Goal: Information Seeking & Learning: Learn about a topic

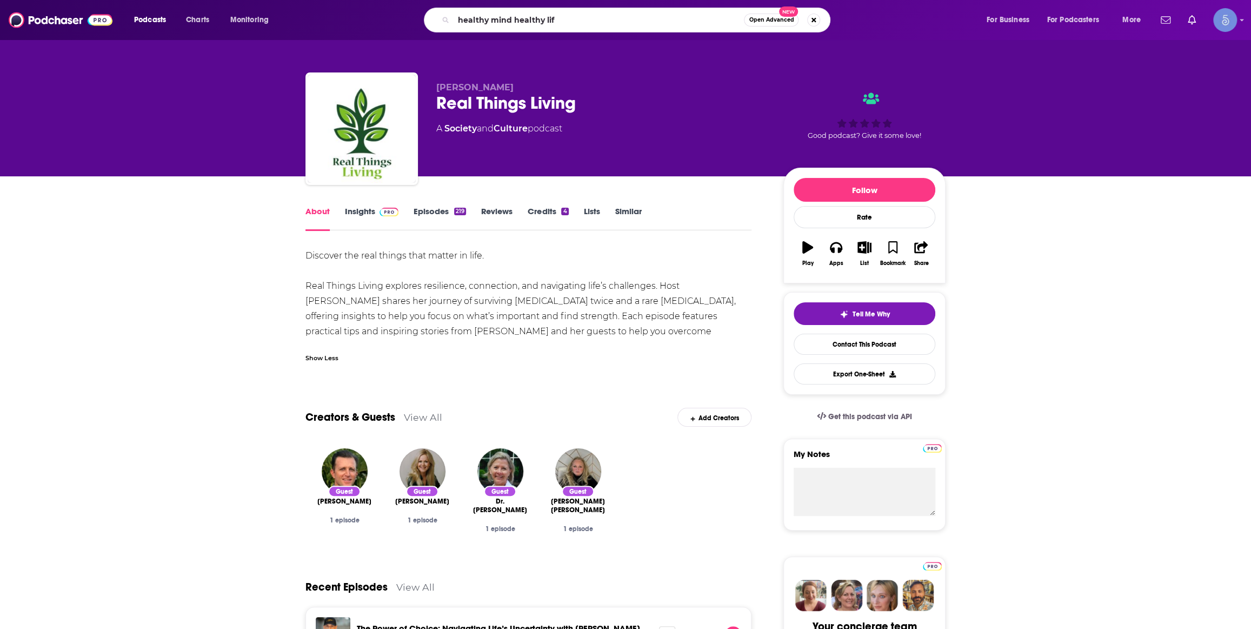
type input "healthy mind healthy life"
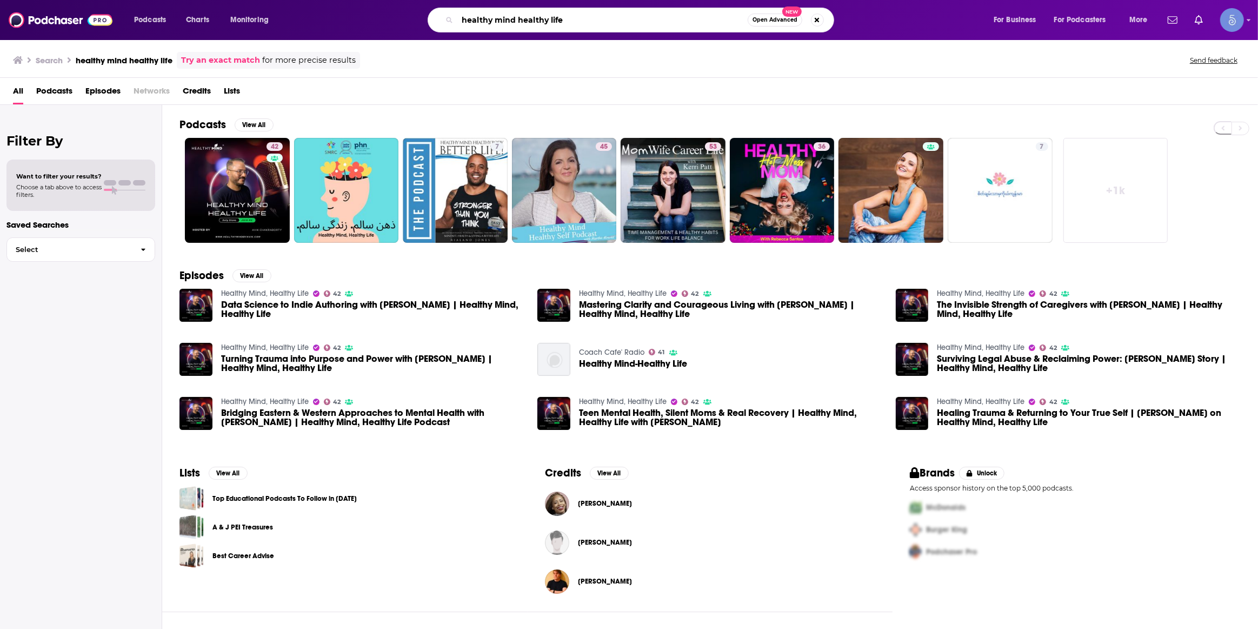
drag, startPoint x: 614, startPoint y: 24, endPoint x: 408, endPoint y: 32, distance: 206.7
click at [414, 35] on div "Podcasts Charts Monitoring healthy mind healthy life Open Advanced New For Busi…" at bounding box center [629, 20] width 1258 height 40
type input "the giant's shoulder"
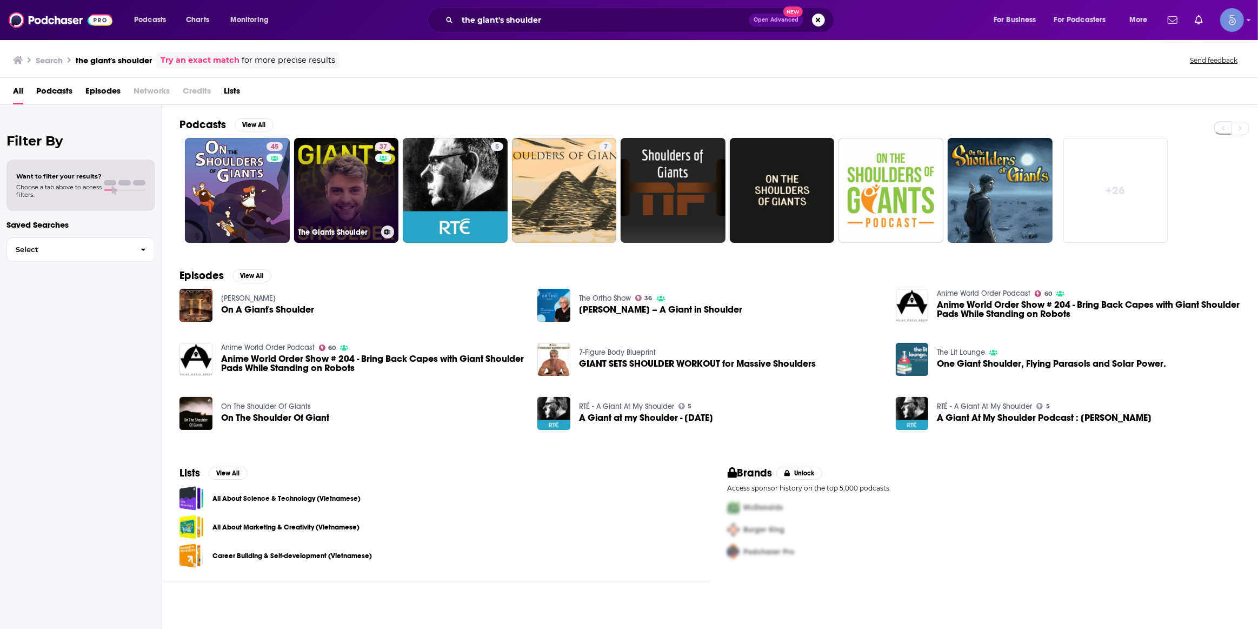
click at [337, 193] on link "37 The Giants Shoulder" at bounding box center [346, 190] width 105 height 105
